Goal: Subscribe to service/newsletter

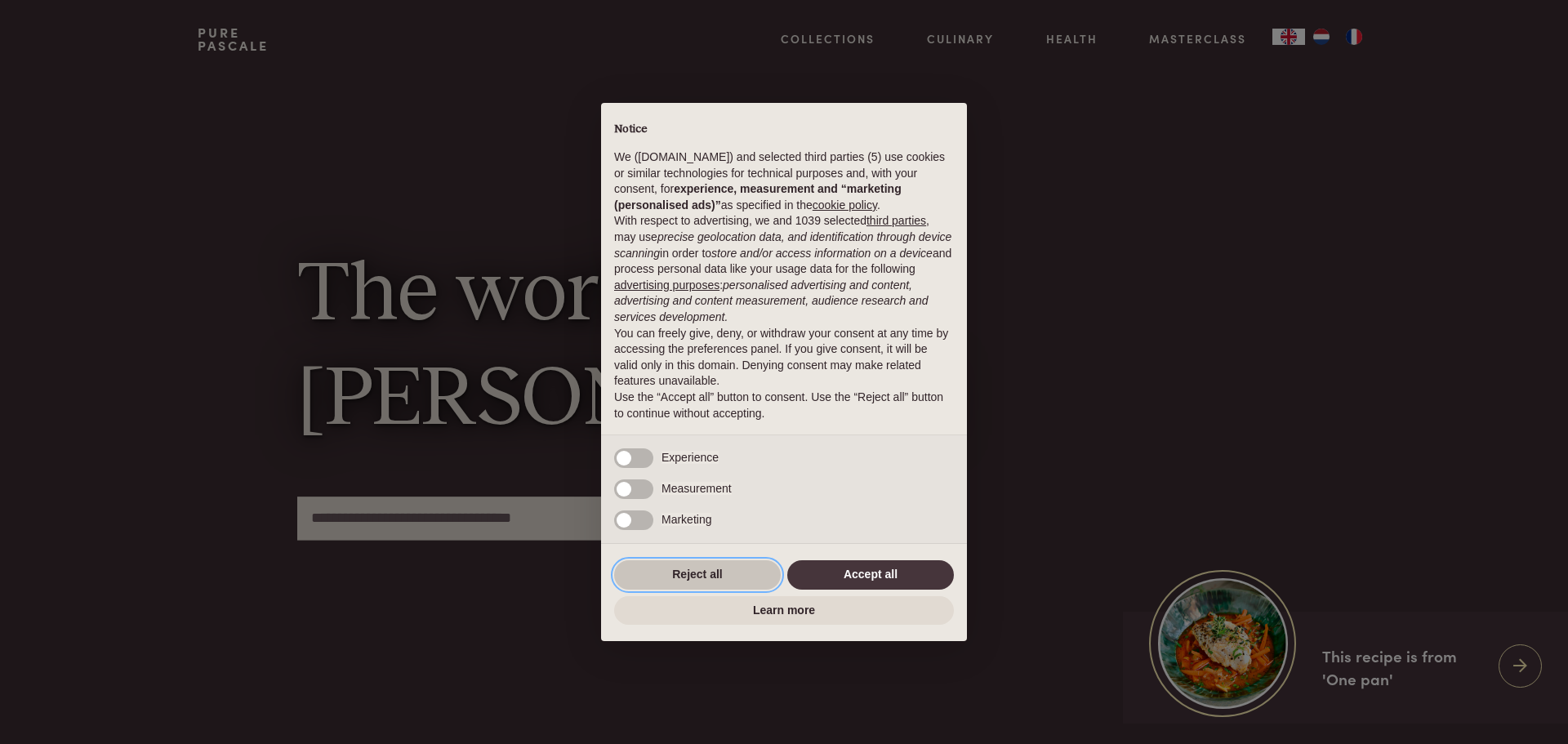
click at [692, 576] on button "Reject all" at bounding box center [697, 575] width 167 height 29
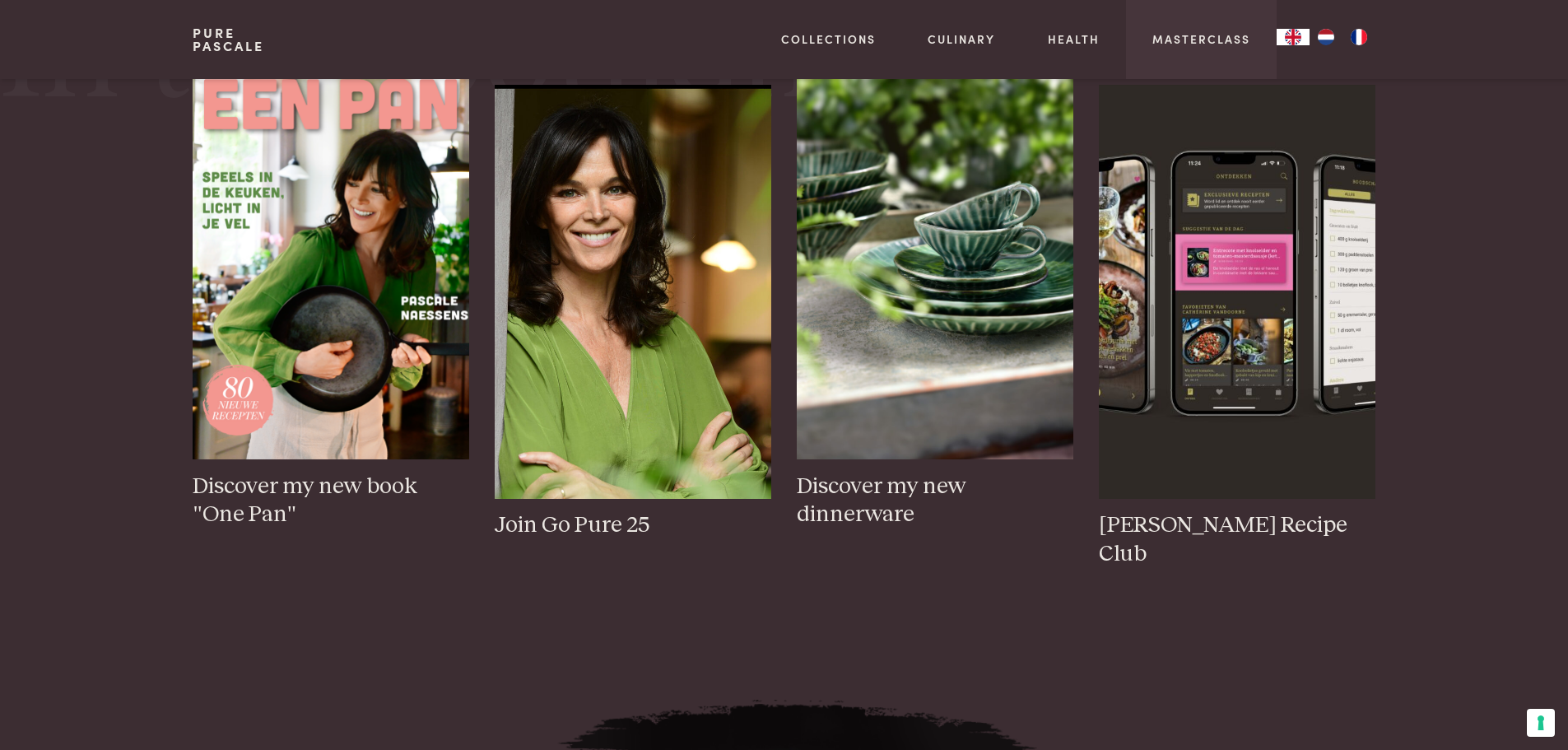
scroll to position [493, 0]
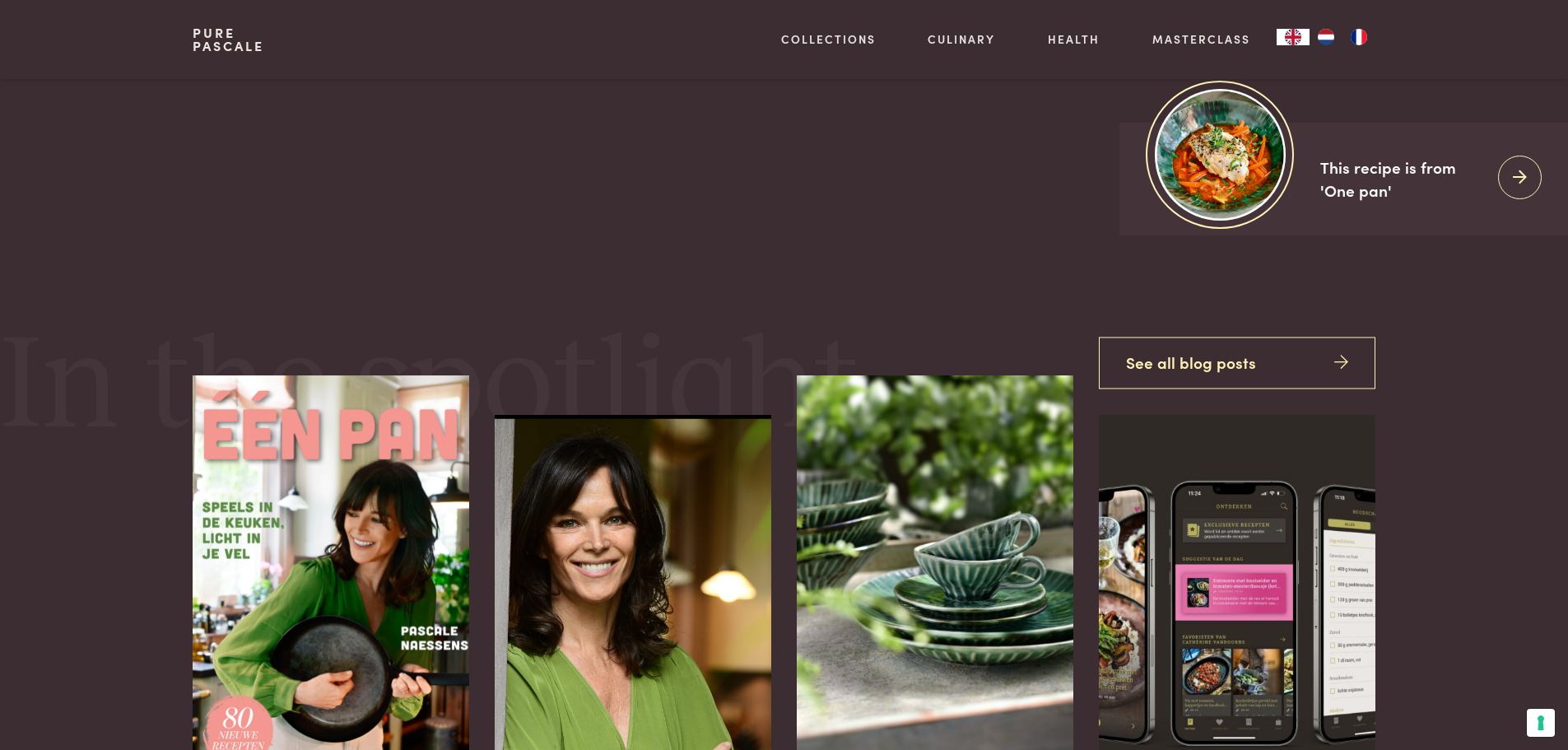
click at [1330, 42] on img "NL" at bounding box center [1326, 36] width 20 height 16
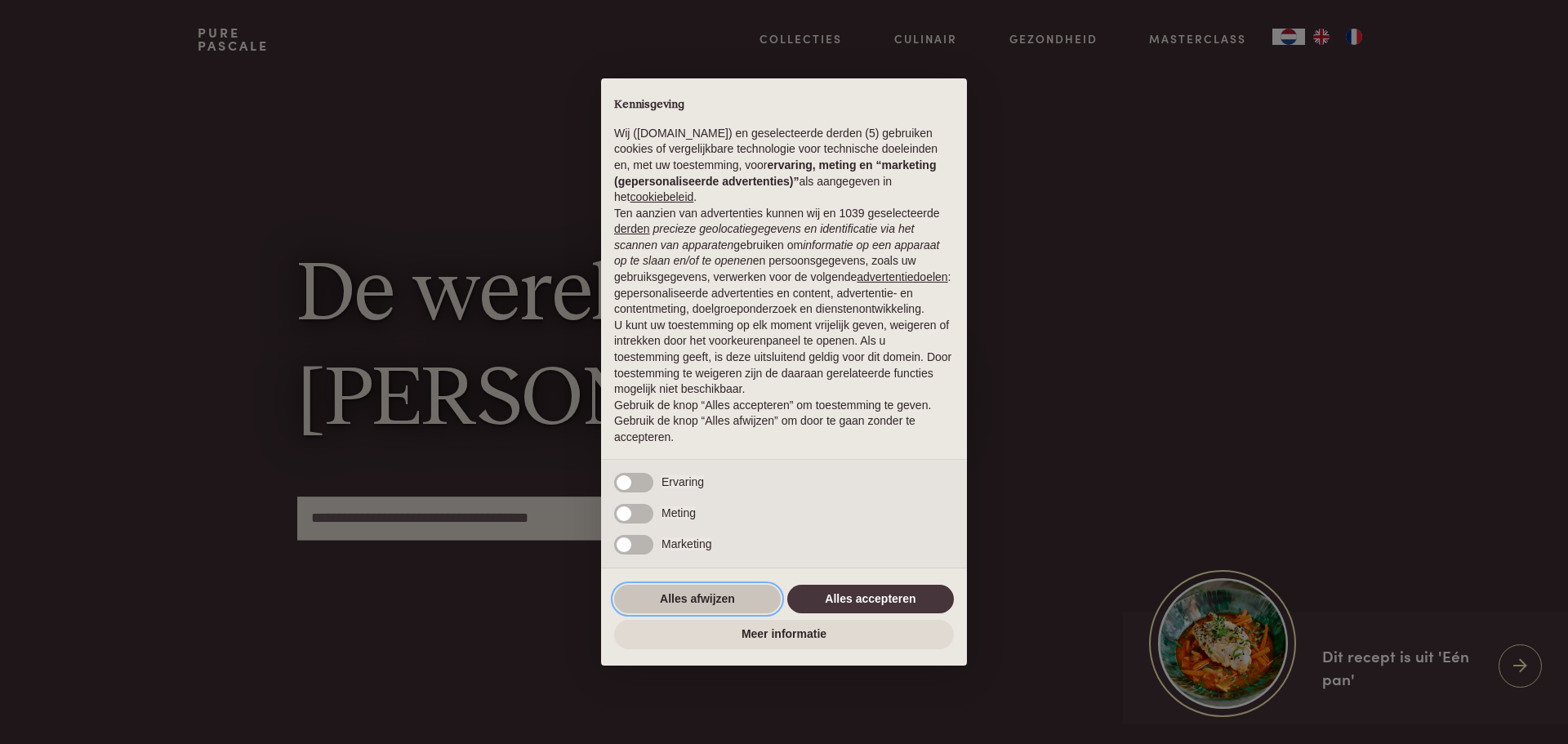
click at [684, 591] on button "Alles afwijzen" at bounding box center [697, 599] width 167 height 29
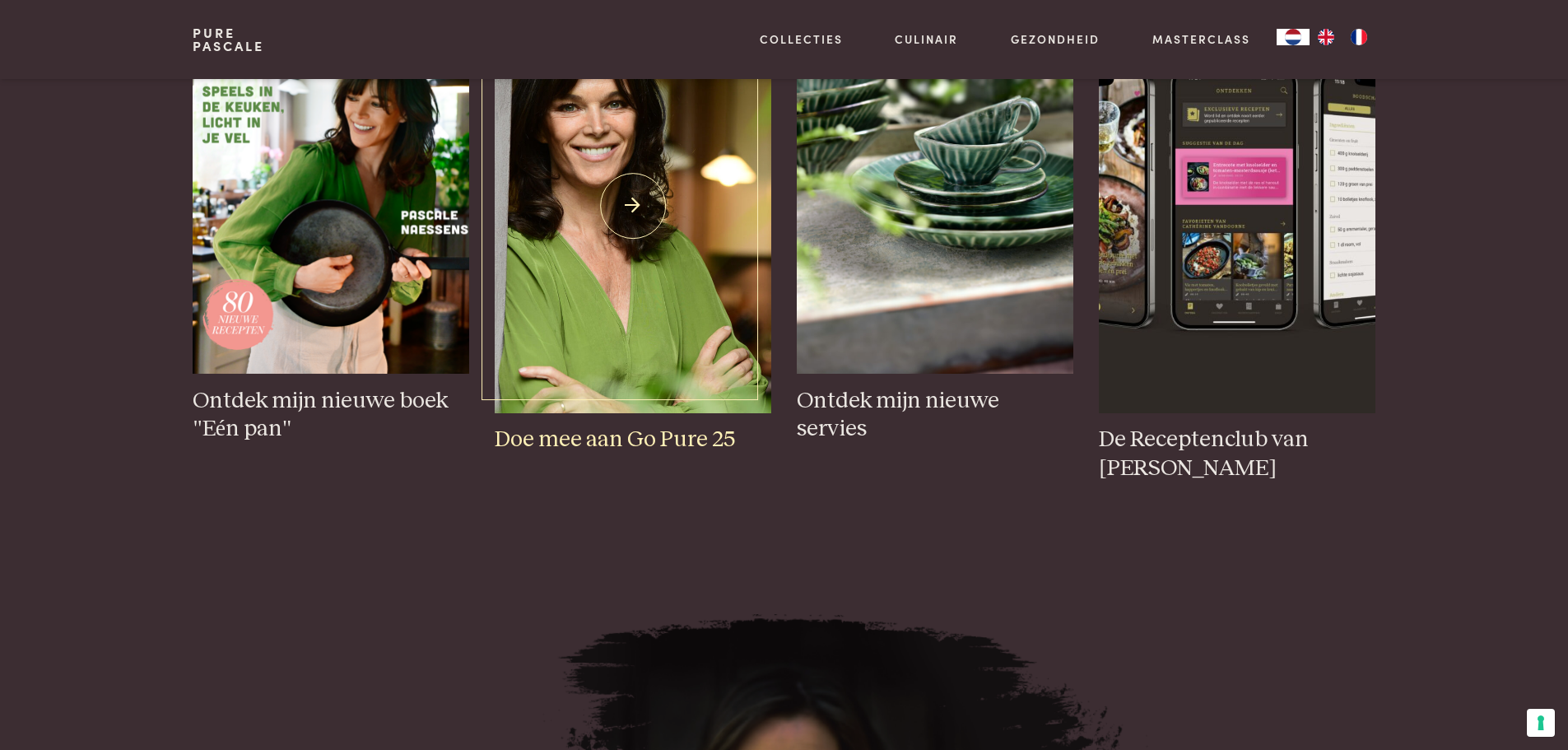
scroll to position [905, 0]
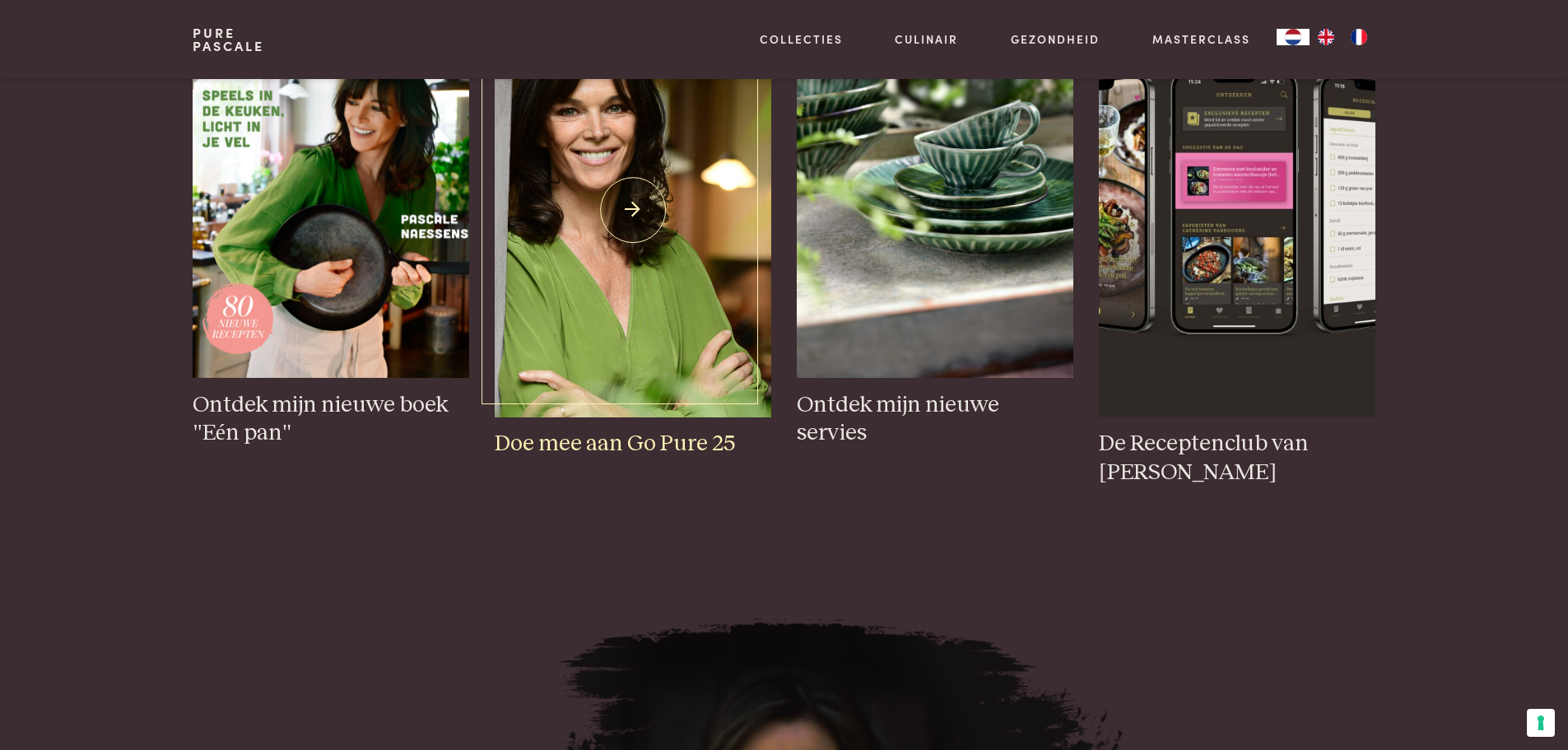
click at [663, 279] on img at bounding box center [632, 210] width 276 height 414
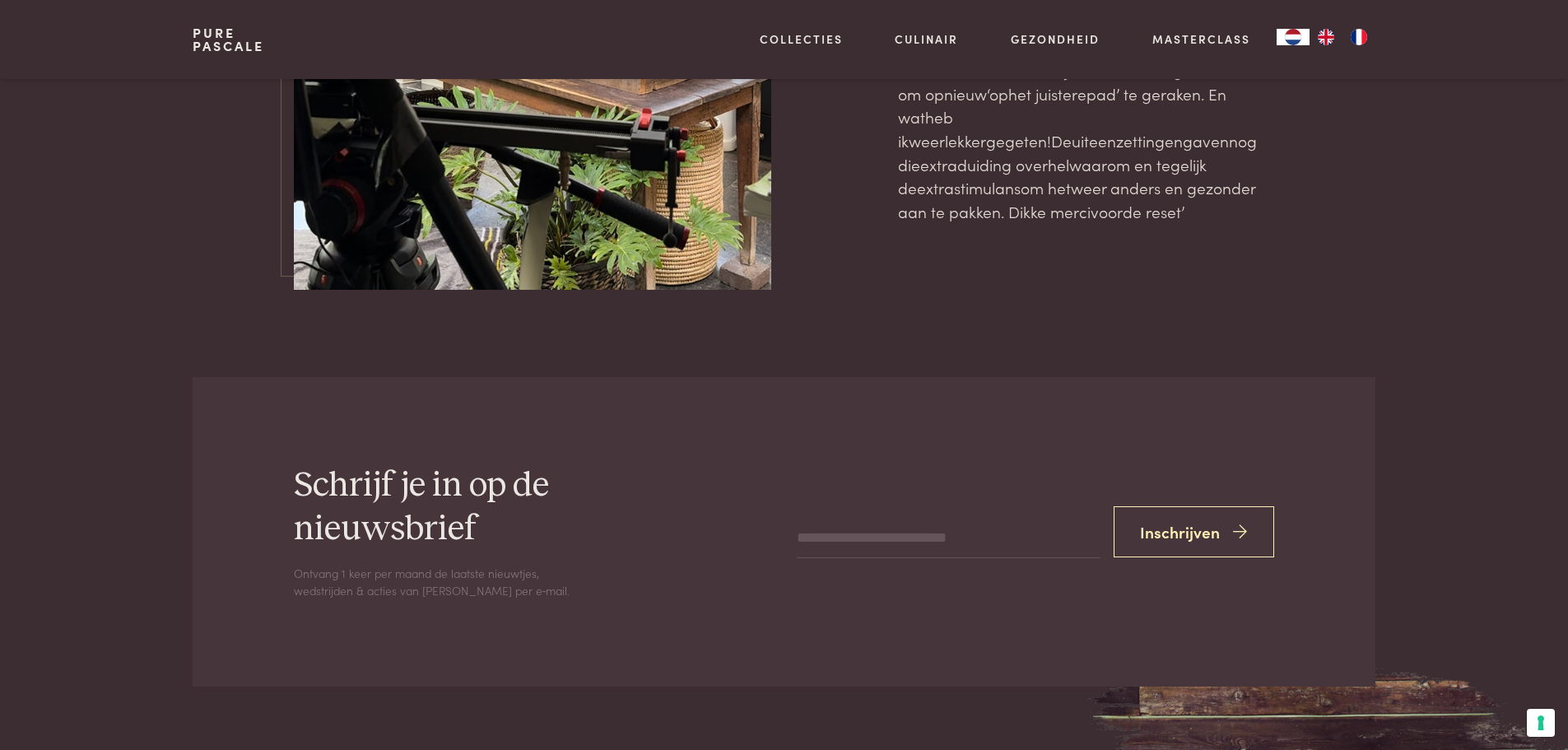
scroll to position [5294, 0]
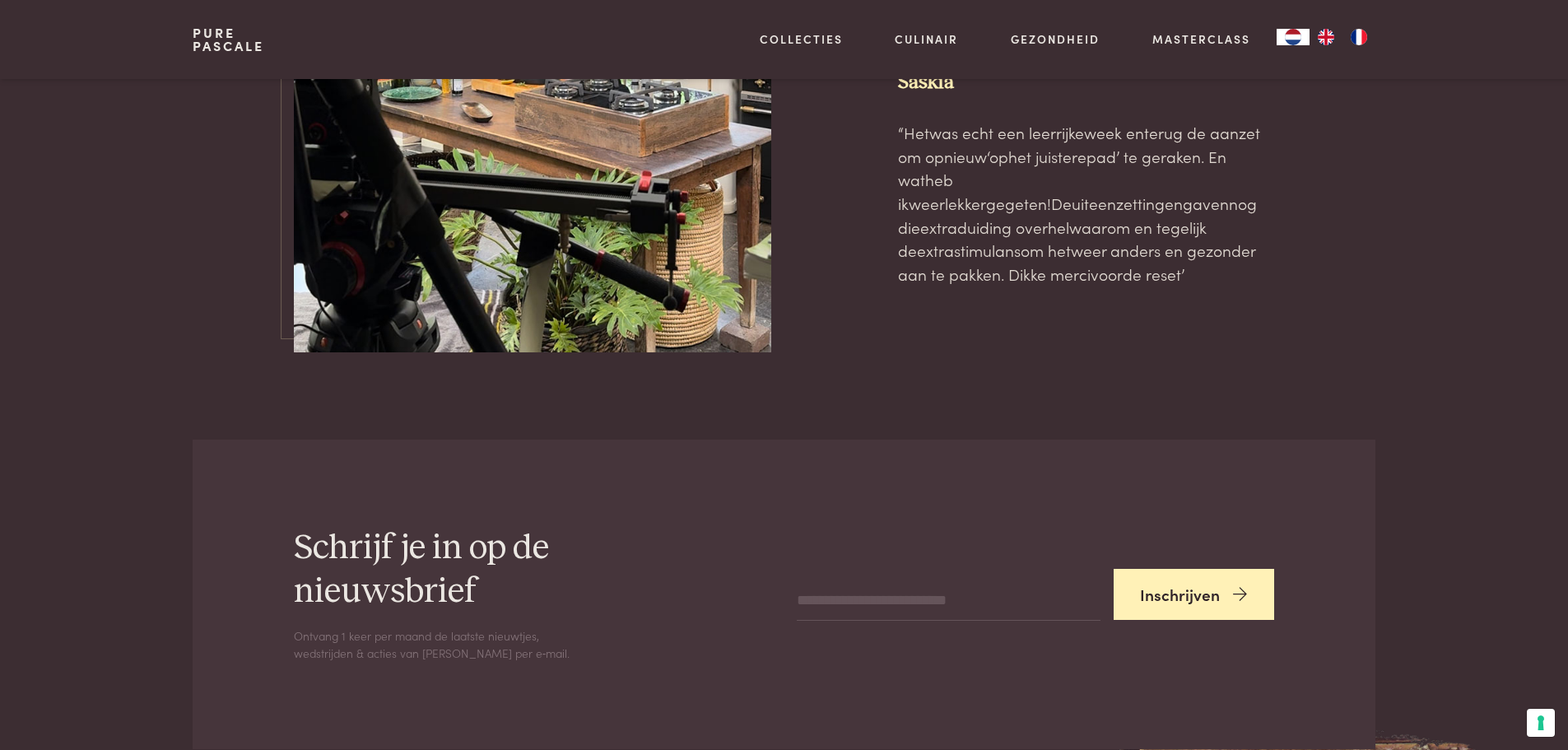
click at [1182, 568] on button "Inschrijven" at bounding box center [1194, 594] width 161 height 52
click at [922, 569] on input "email" at bounding box center [949, 589] width 303 height 40
type input "**********"
click at [1213, 568] on button "Inschrijven" at bounding box center [1194, 594] width 161 height 52
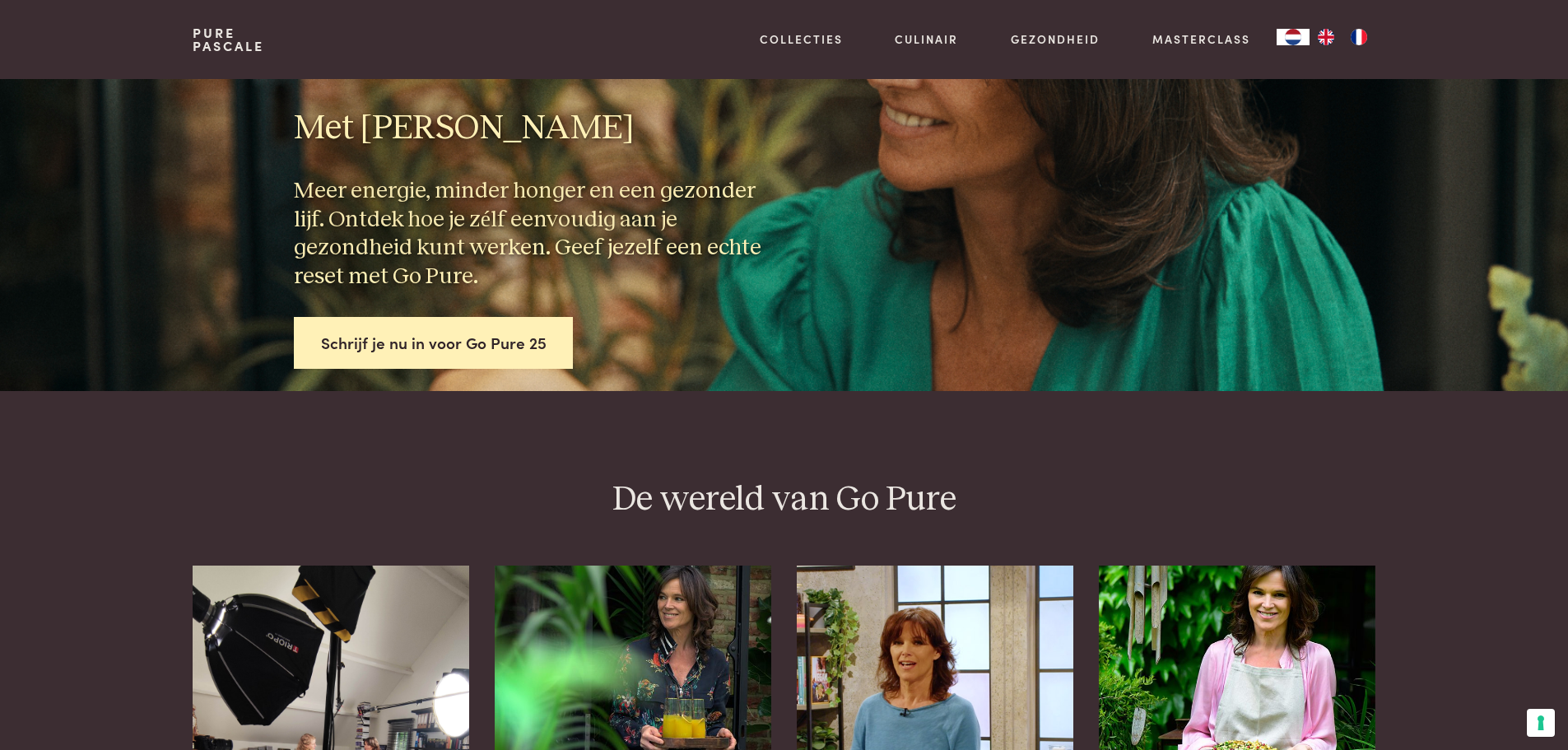
scroll to position [0, 0]
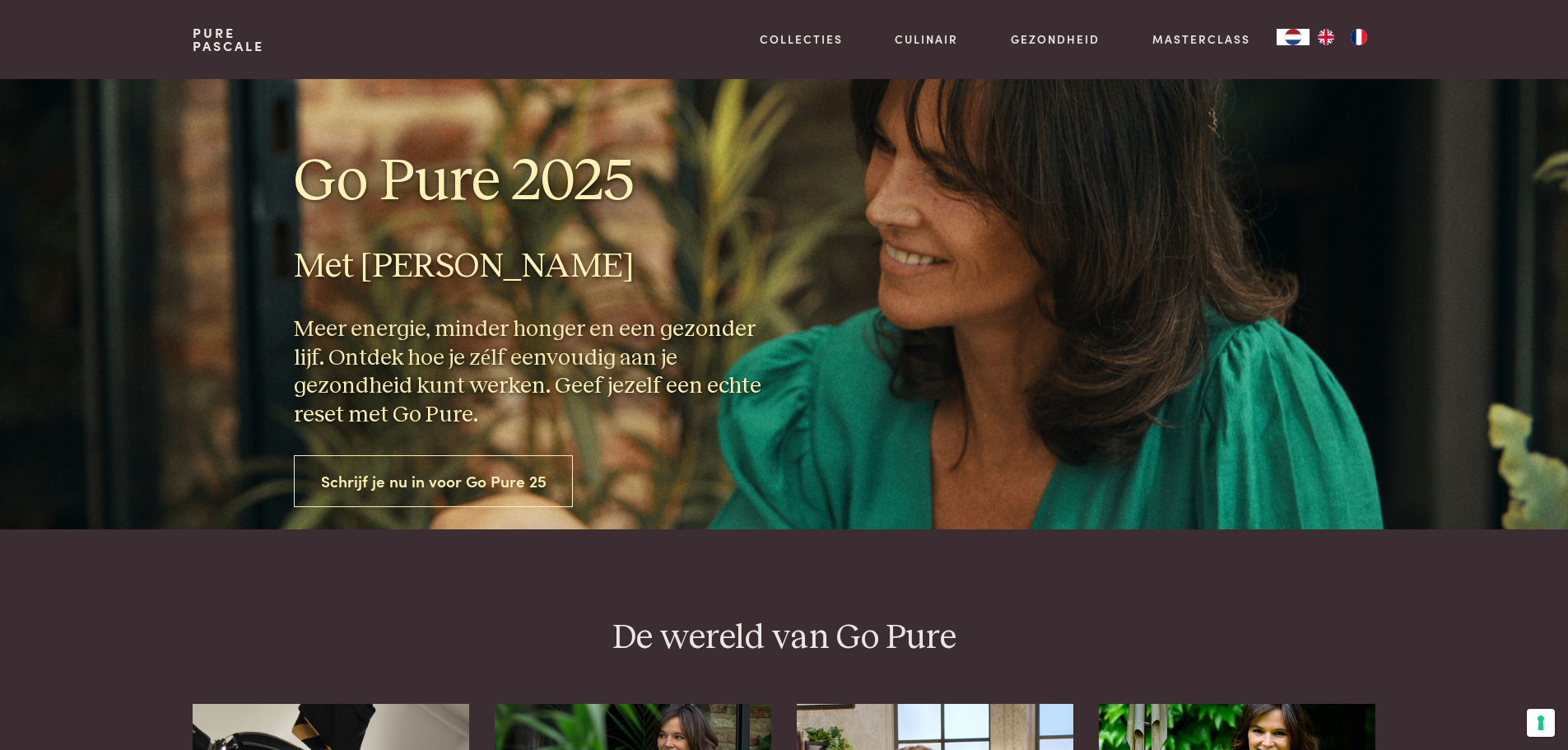
click at [433, 489] on link "Schrijf je nu in voor Go Pure 25" at bounding box center [433, 480] width 280 height 52
